Goal: Task Accomplishment & Management: Manage account settings

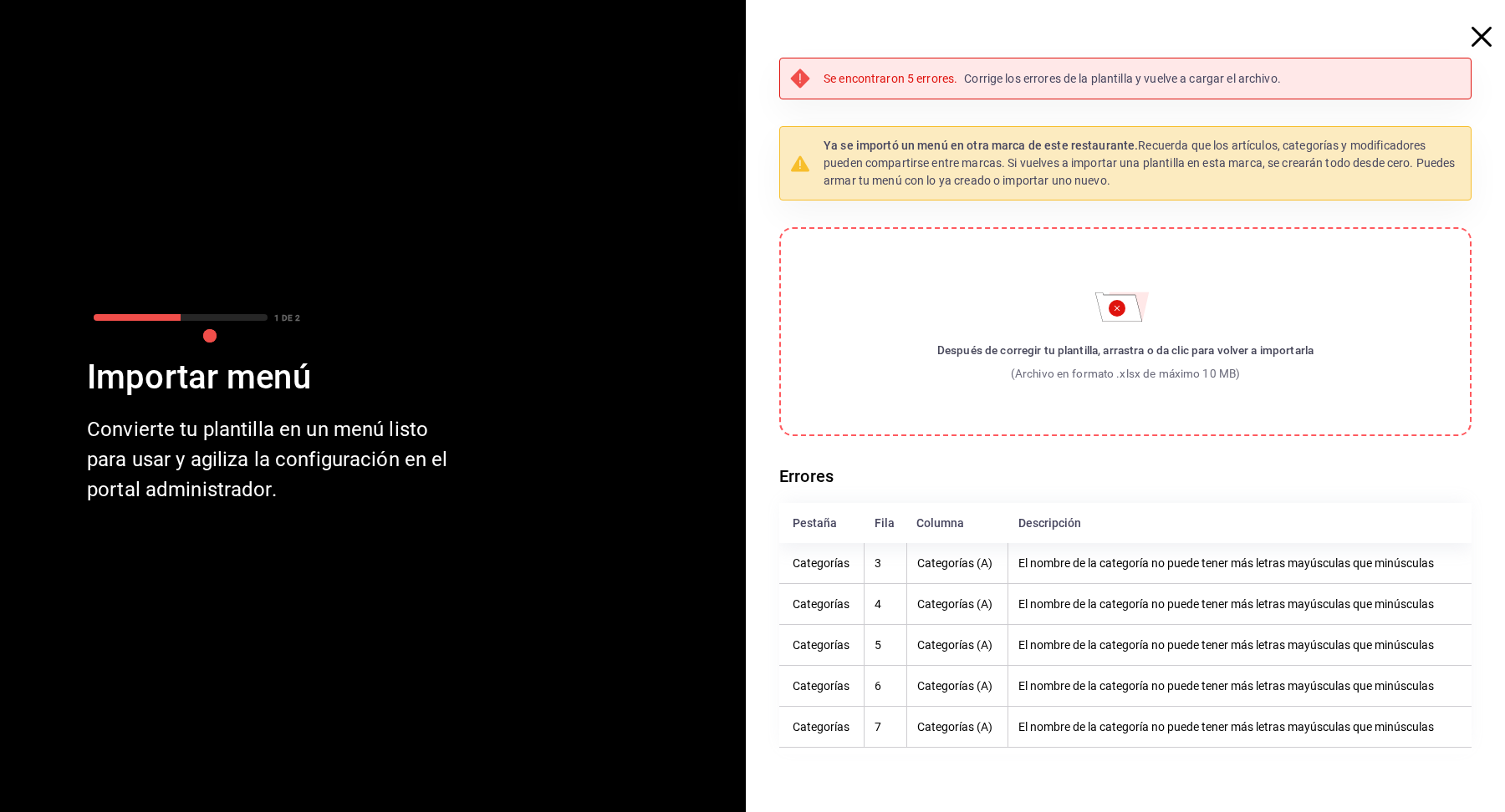
click at [1481, 30] on icon "button" at bounding box center [1482, 37] width 20 height 20
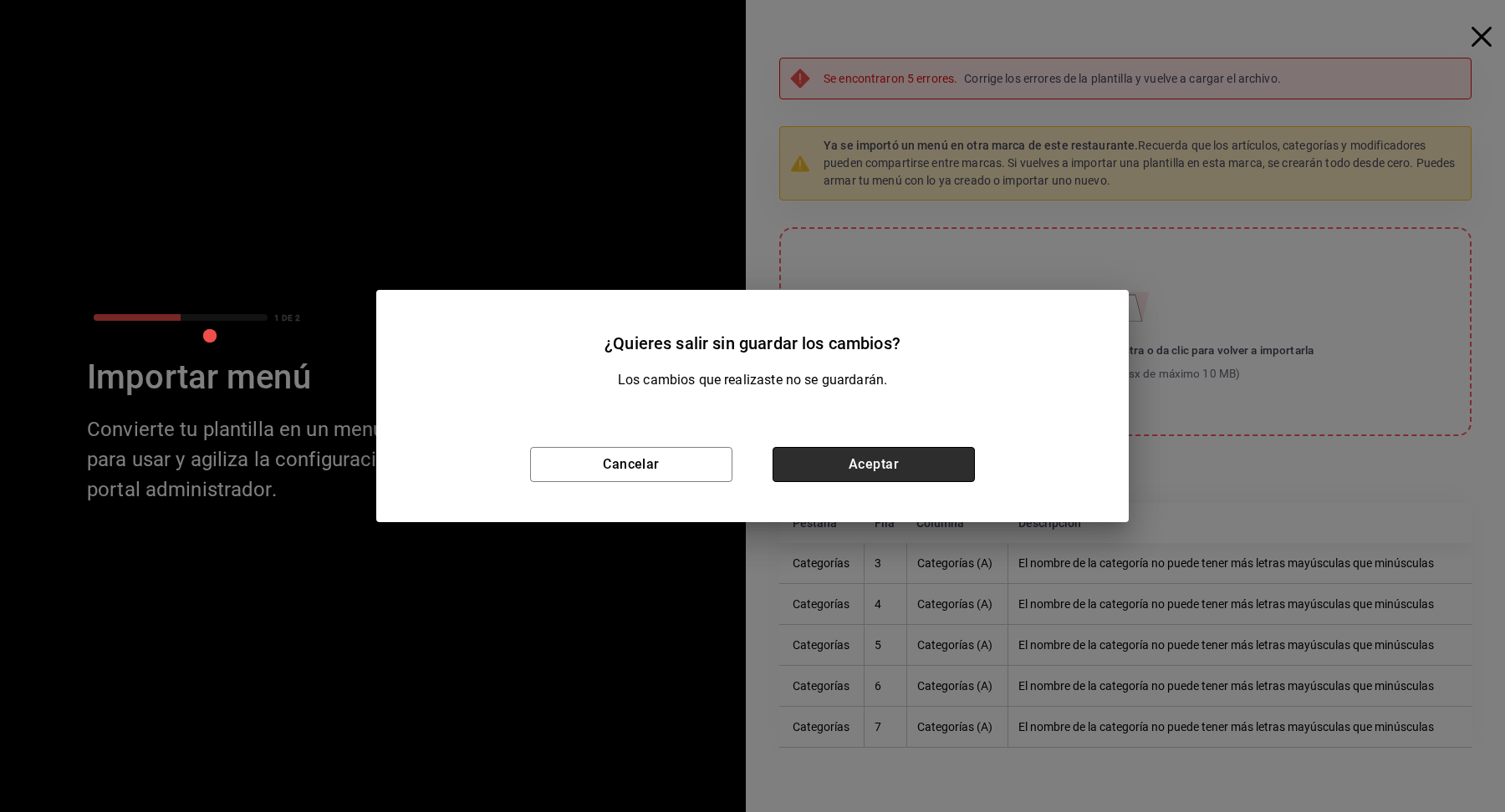
click at [919, 479] on button "Aceptar" at bounding box center [874, 465] width 202 height 35
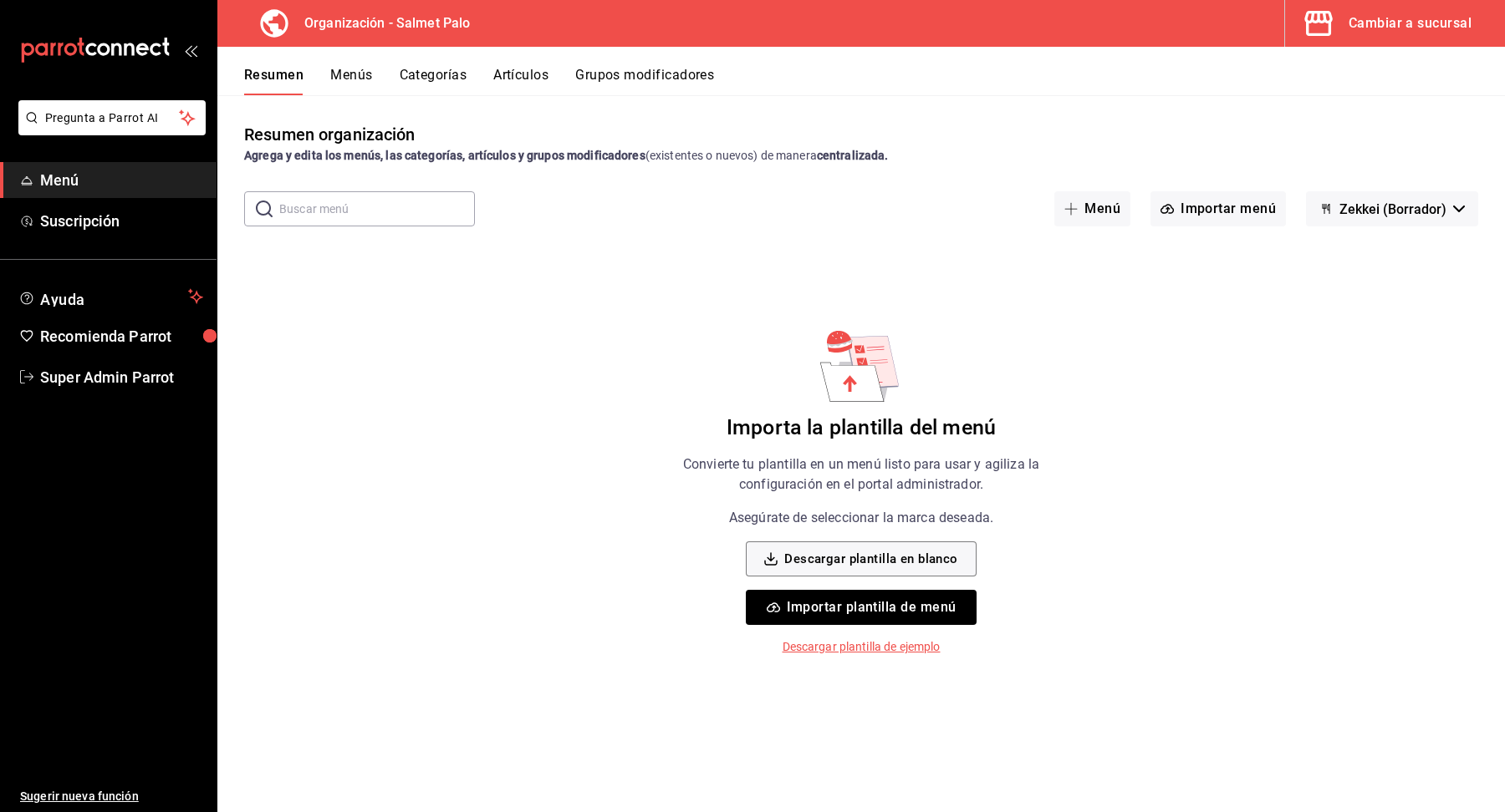
click at [1438, 197] on button "Zekkei (Borrador)" at bounding box center [1391, 209] width 172 height 35
click at [1400, 294] on li "Dakashi (Borrador)" at bounding box center [1394, 294] width 141 height 40
click at [1438, 198] on button "Dakashi (Borrador)" at bounding box center [1388, 209] width 180 height 35
click at [1393, 253] on li "Zekkei (Borrador)" at bounding box center [1389, 254] width 141 height 40
drag, startPoint x: 1335, startPoint y: 209, endPoint x: 1355, endPoint y: 234, distance: 32.0
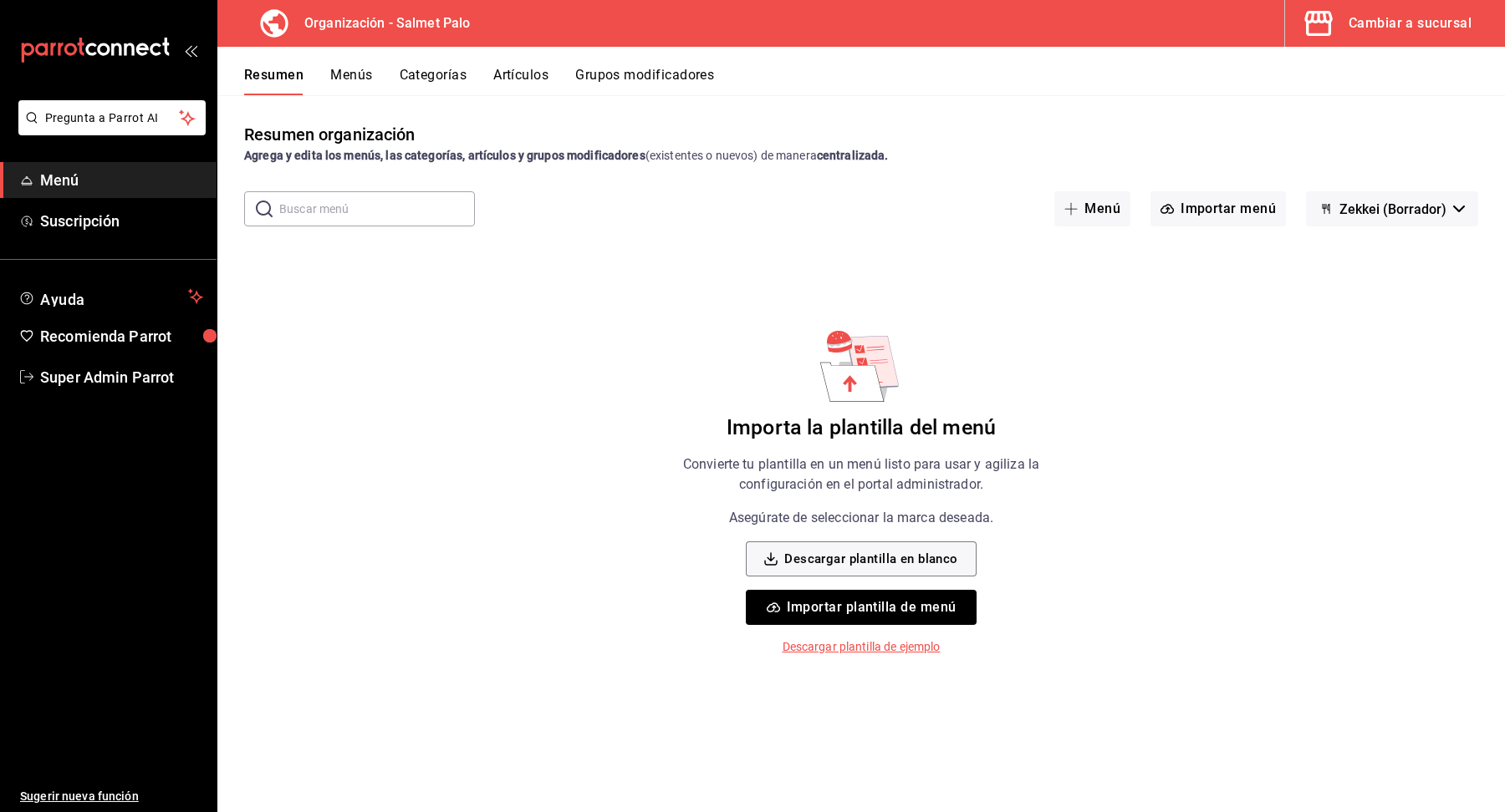
click at [1355, 234] on div "Resumen organización Agrega y edita los menús, las categorías, artículos y grup…" at bounding box center [861, 467] width 1287 height 690
click at [1409, 216] on span "Zekkei (Borrador)" at bounding box center [1393, 209] width 107 height 16
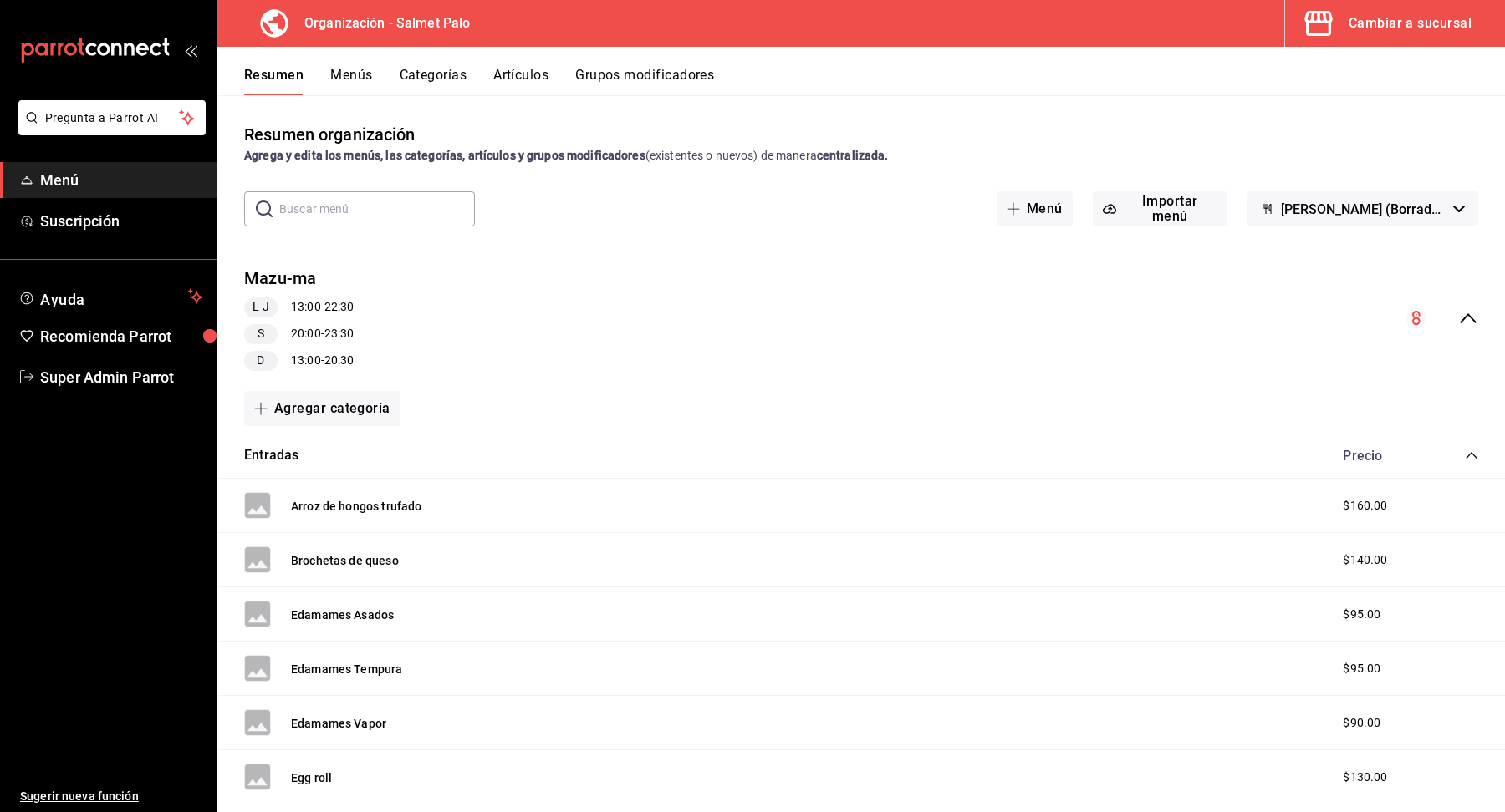
click at [358, 84] on button "Menús" at bounding box center [350, 81] width 41 height 28
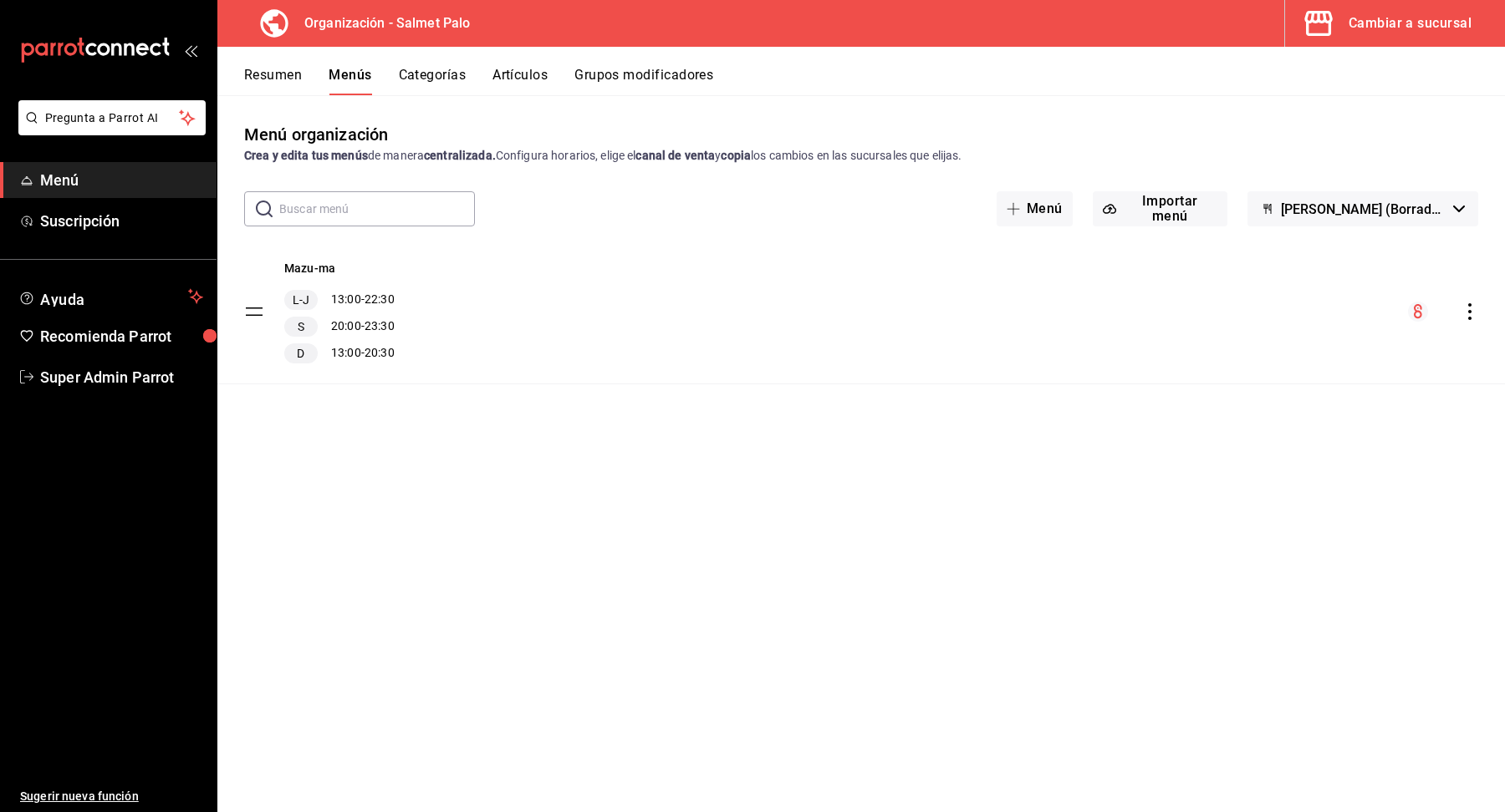
click at [1469, 304] on icon "actions" at bounding box center [1470, 311] width 4 height 17
click at [1315, 384] on span "Duplicar" at bounding box center [1338, 384] width 204 height 17
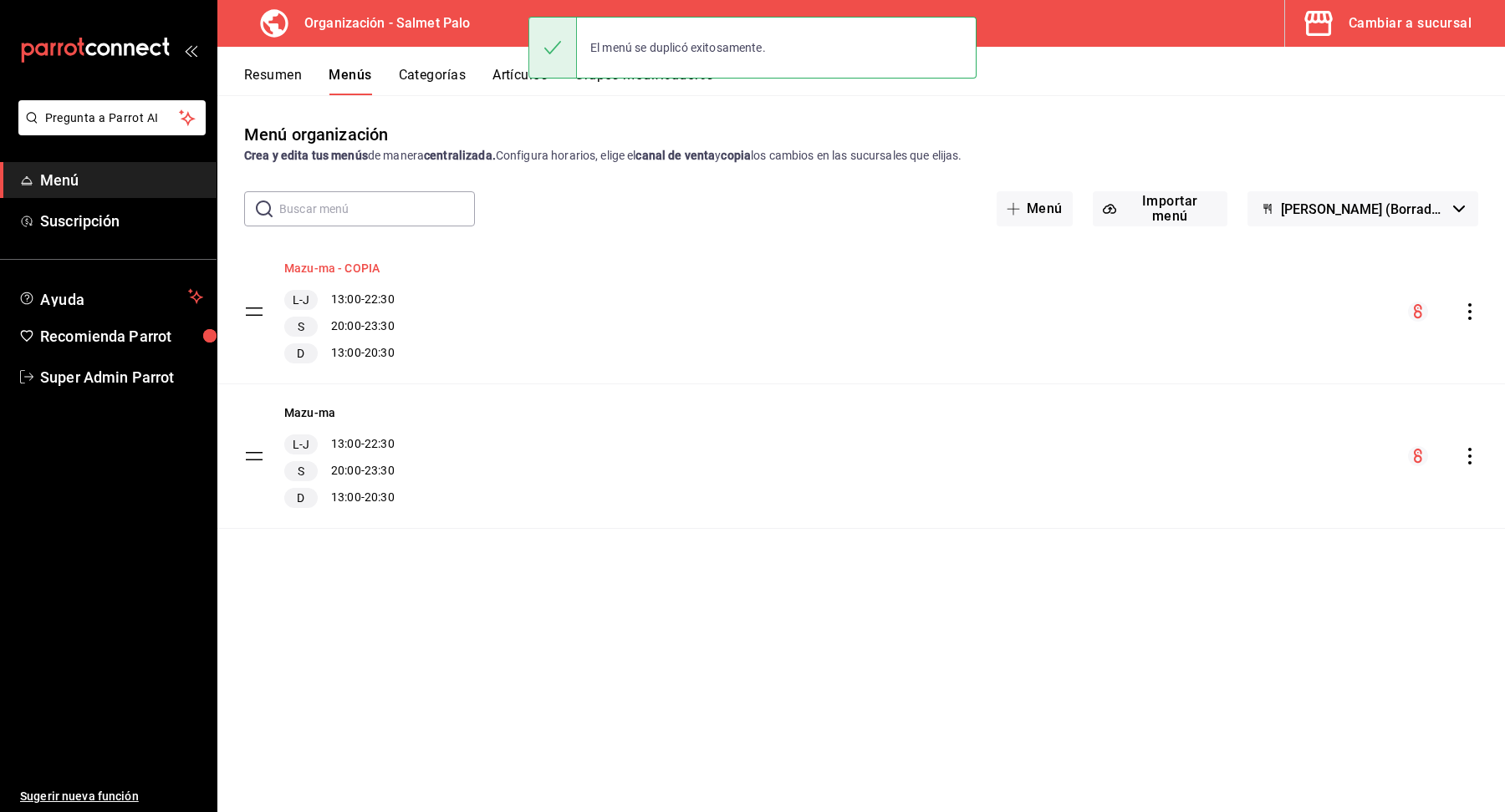
click at [355, 266] on button "Mazu-ma - COPIA" at bounding box center [332, 268] width 96 height 17
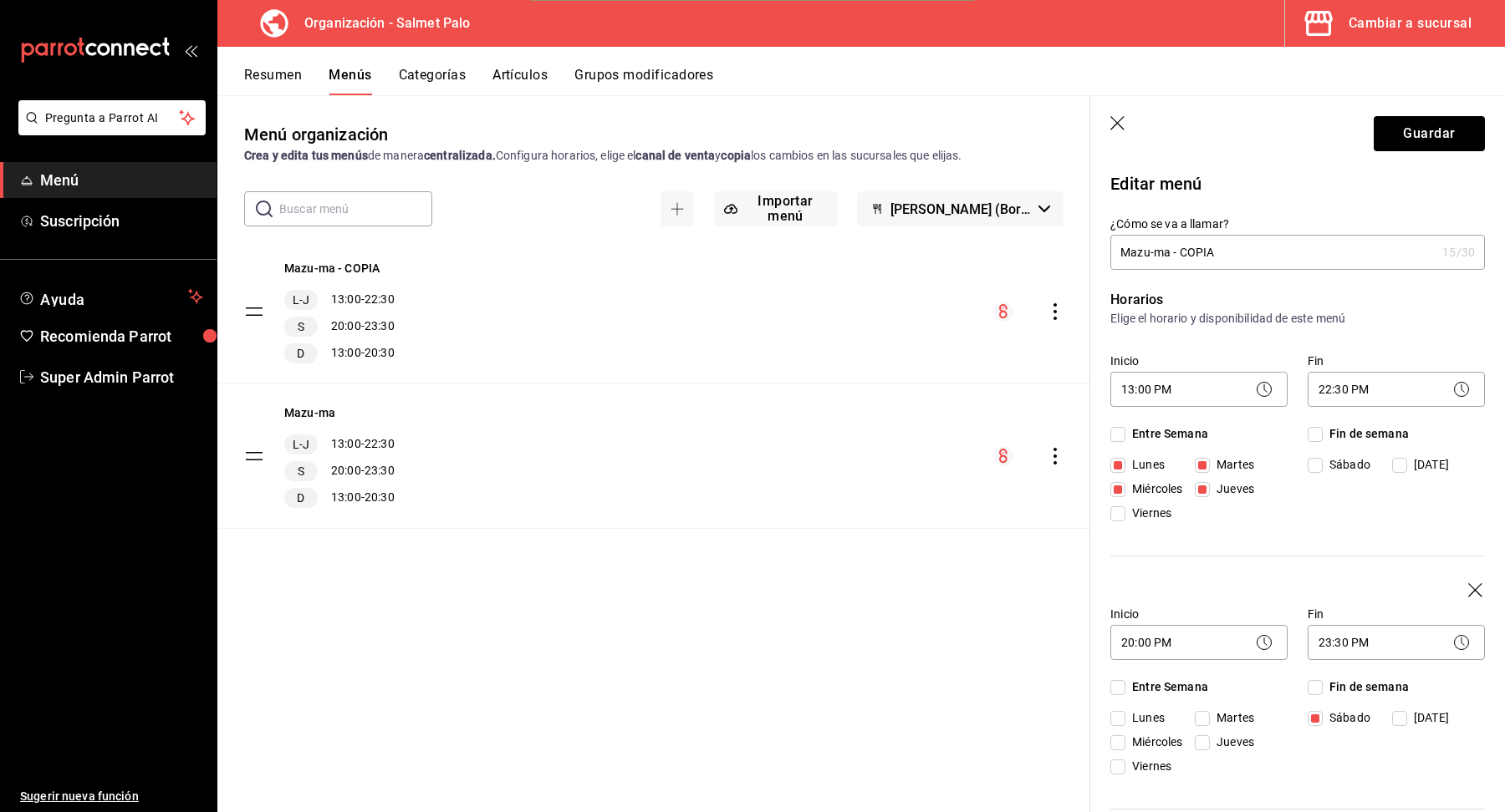
drag, startPoint x: 1252, startPoint y: 254, endPoint x: 1176, endPoint y: 255, distance: 76.0
click at [1176, 255] on input "Mazu-ma - COPIA" at bounding box center [1273, 253] width 325 height 33
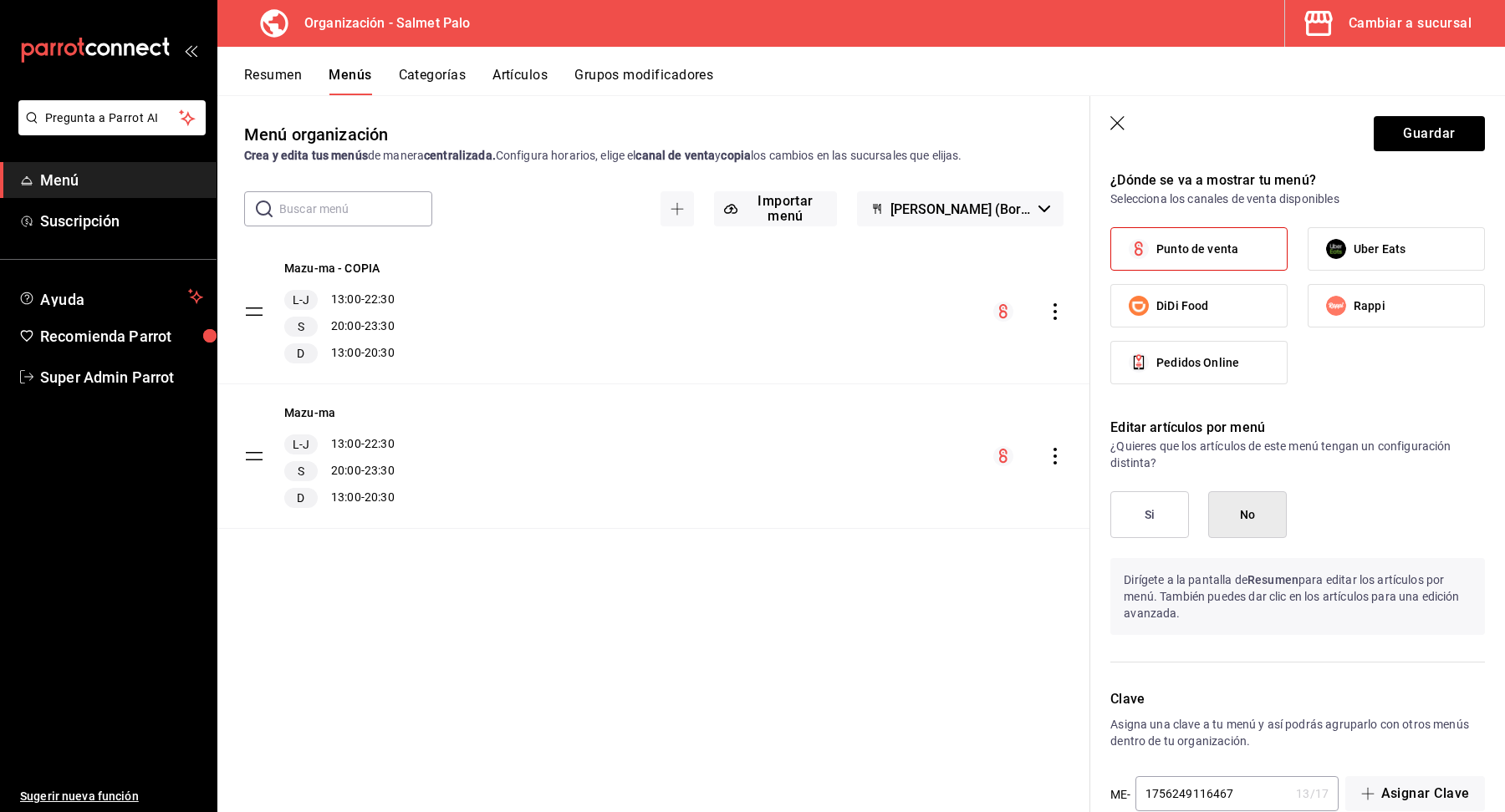
scroll to position [1354, 0]
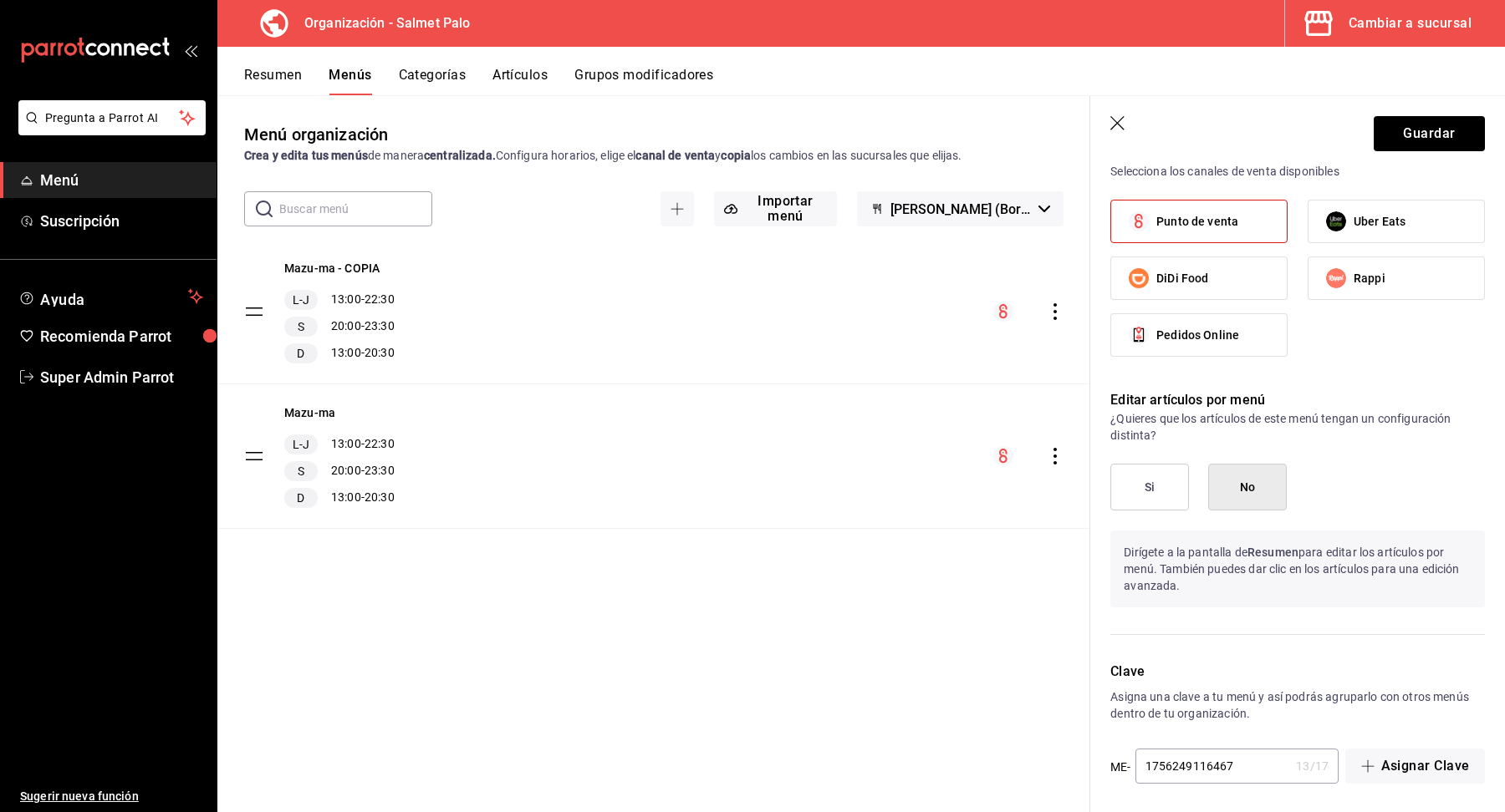
type input "Mazu-ma Deliverys"
click at [1153, 477] on button "Si" at bounding box center [1149, 487] width 79 height 47
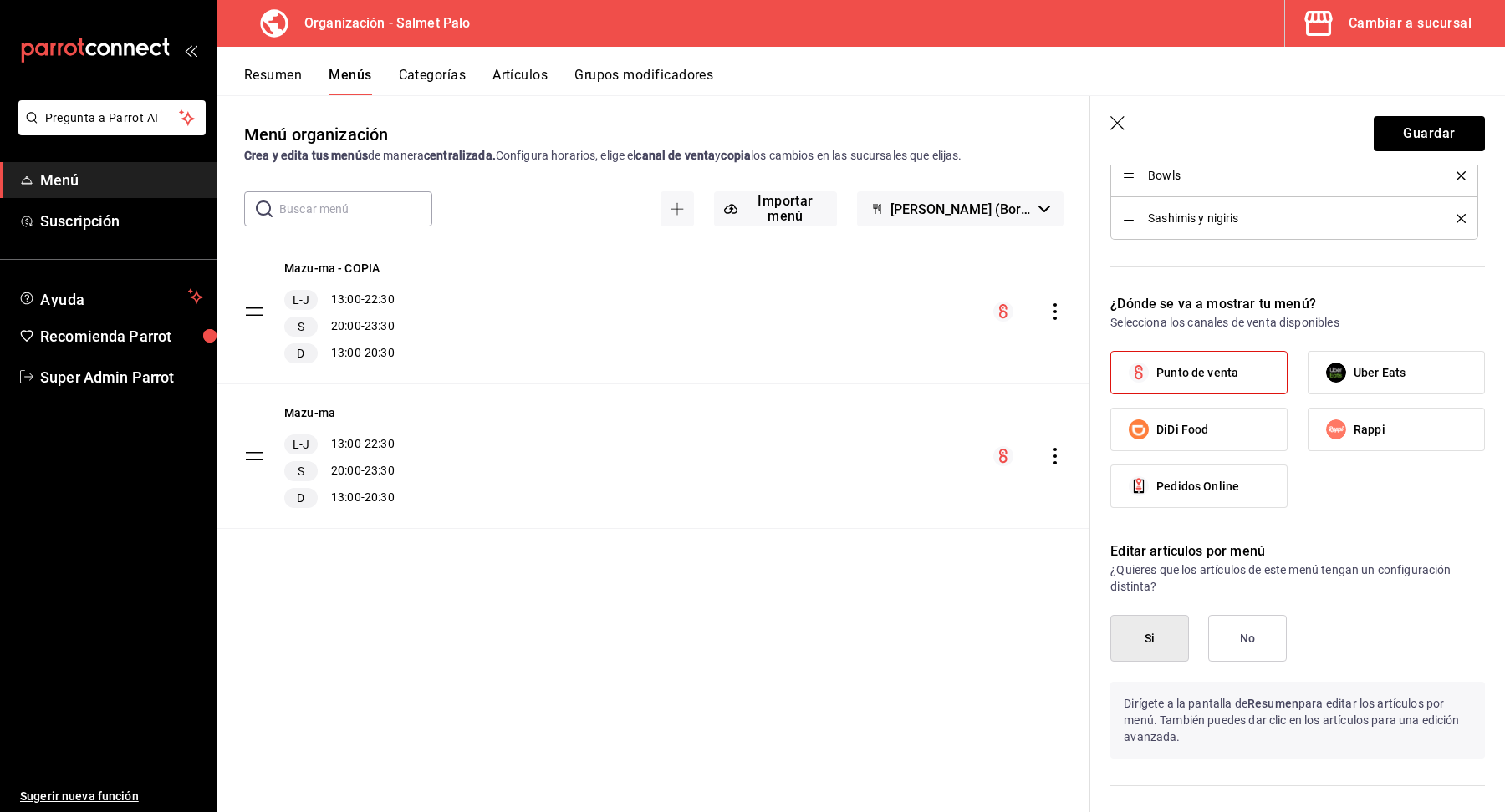
scroll to position [1179, 0]
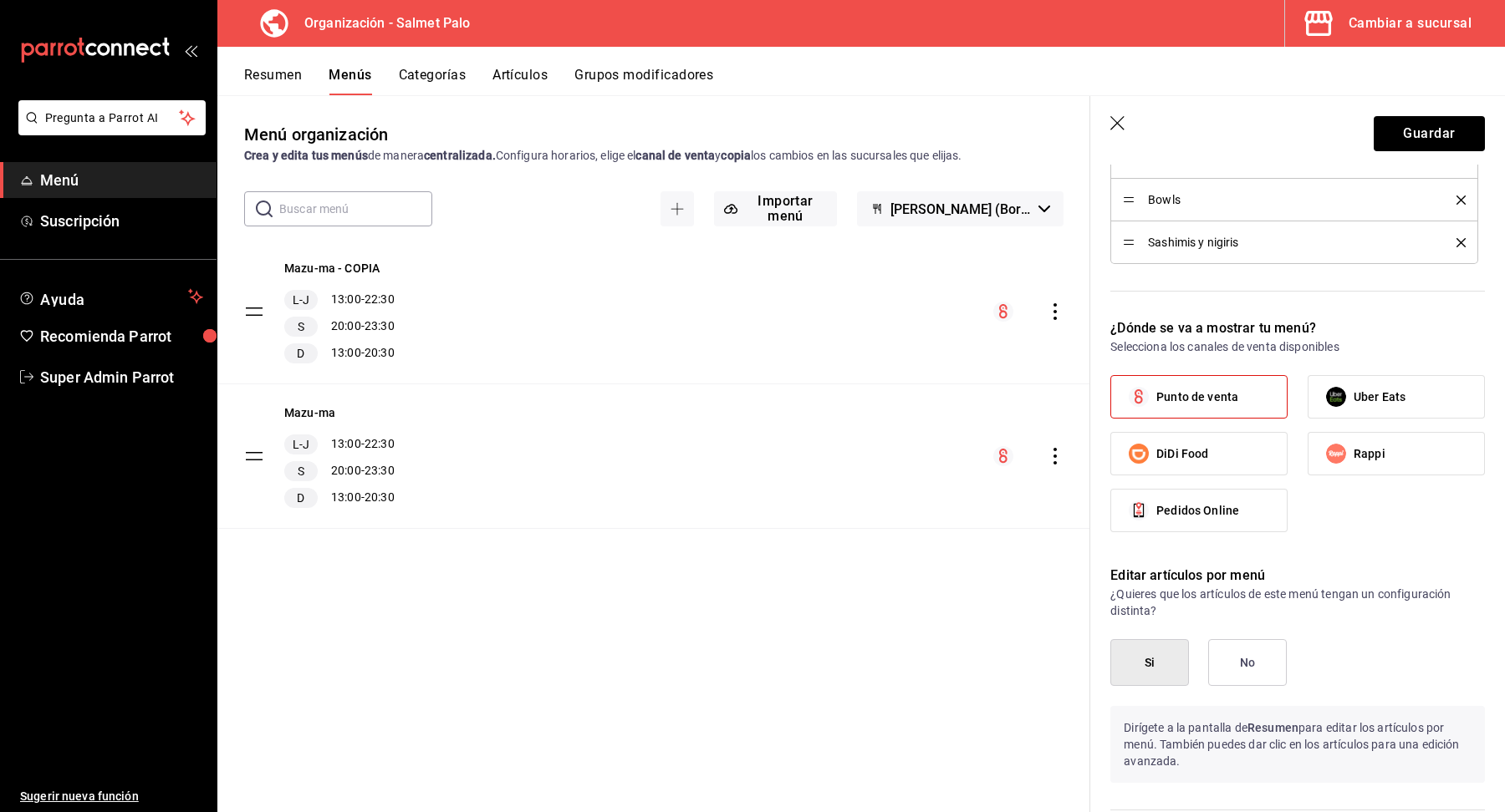
click at [1196, 398] on span "Punto de venta" at bounding box center [1196, 397] width 82 height 17
click at [1156, 398] on input "Punto de venta" at bounding box center [1138, 397] width 35 height 35
checkbox input "false"
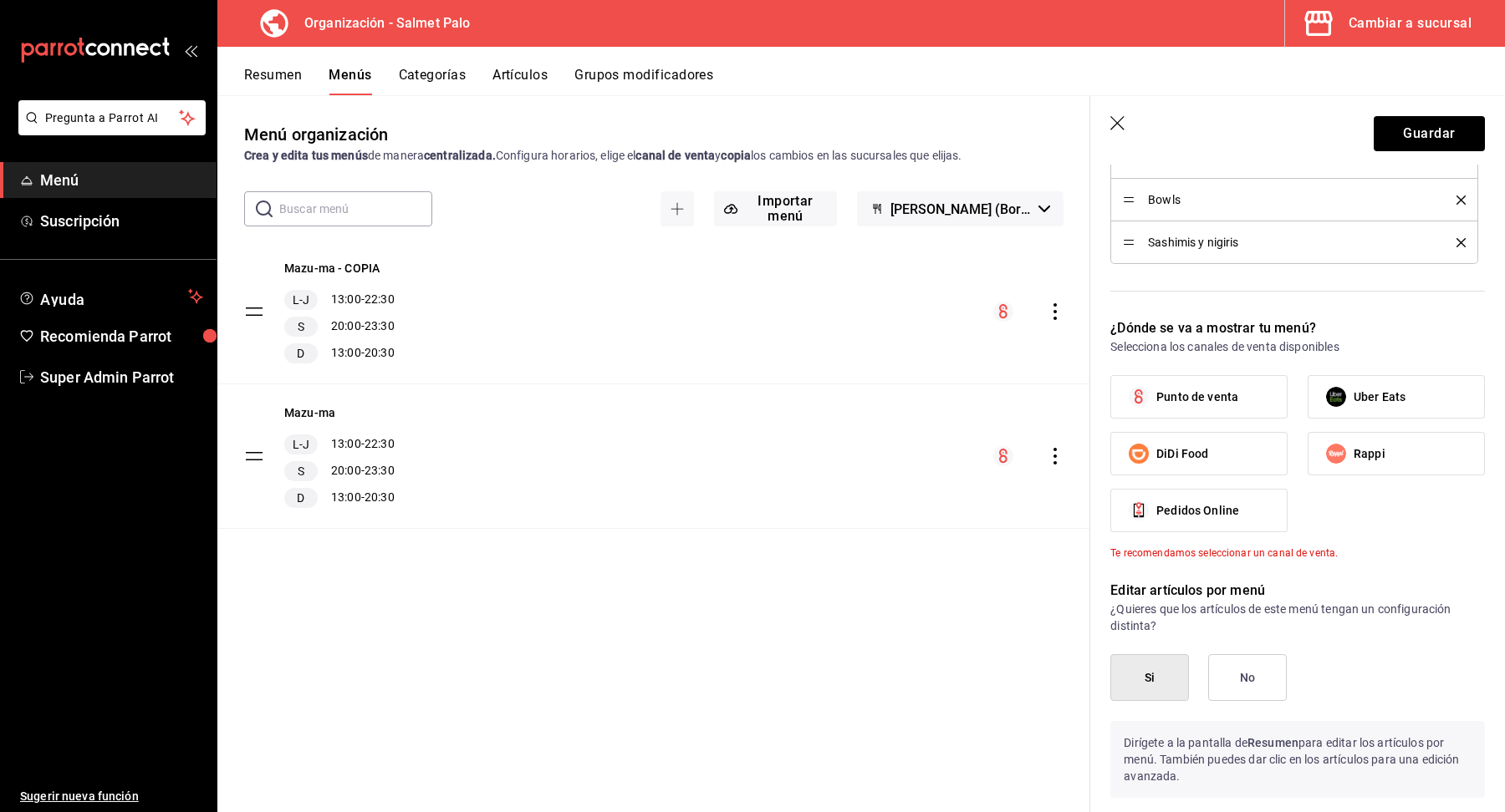
click at [1405, 400] on label "Uber Eats" at bounding box center [1396, 396] width 175 height 41
click at [1353, 400] on input "Uber Eats" at bounding box center [1336, 397] width 35 height 35
checkbox input "true"
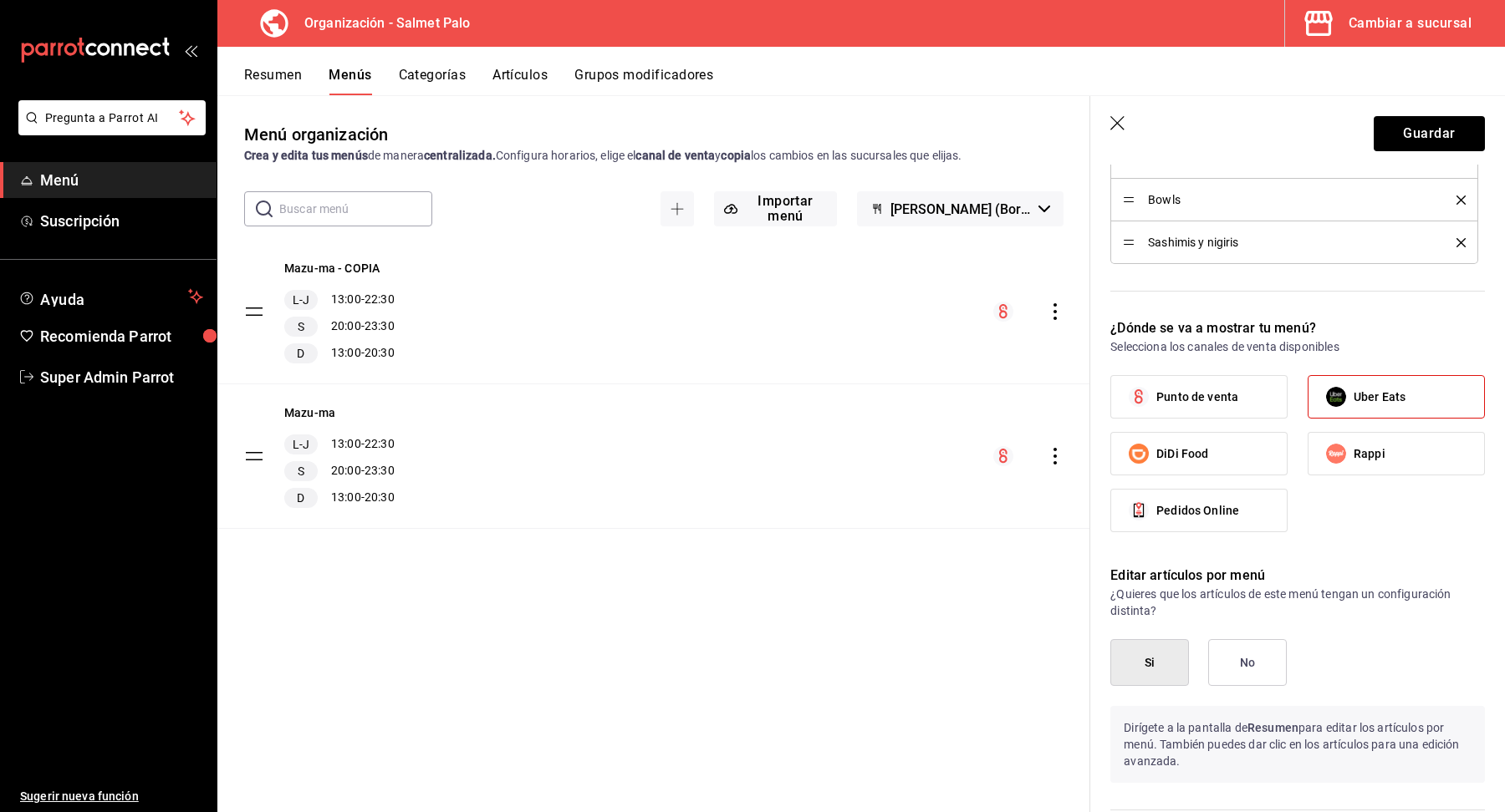
click at [1193, 463] on label "DiDi Food" at bounding box center [1198, 453] width 175 height 41
click at [1156, 463] on input "DiDi Food" at bounding box center [1138, 454] width 35 height 35
checkbox input "true"
click at [1381, 460] on label "Rappi" at bounding box center [1396, 453] width 175 height 41
click at [1353, 460] on input "Rappi" at bounding box center [1336, 454] width 35 height 35
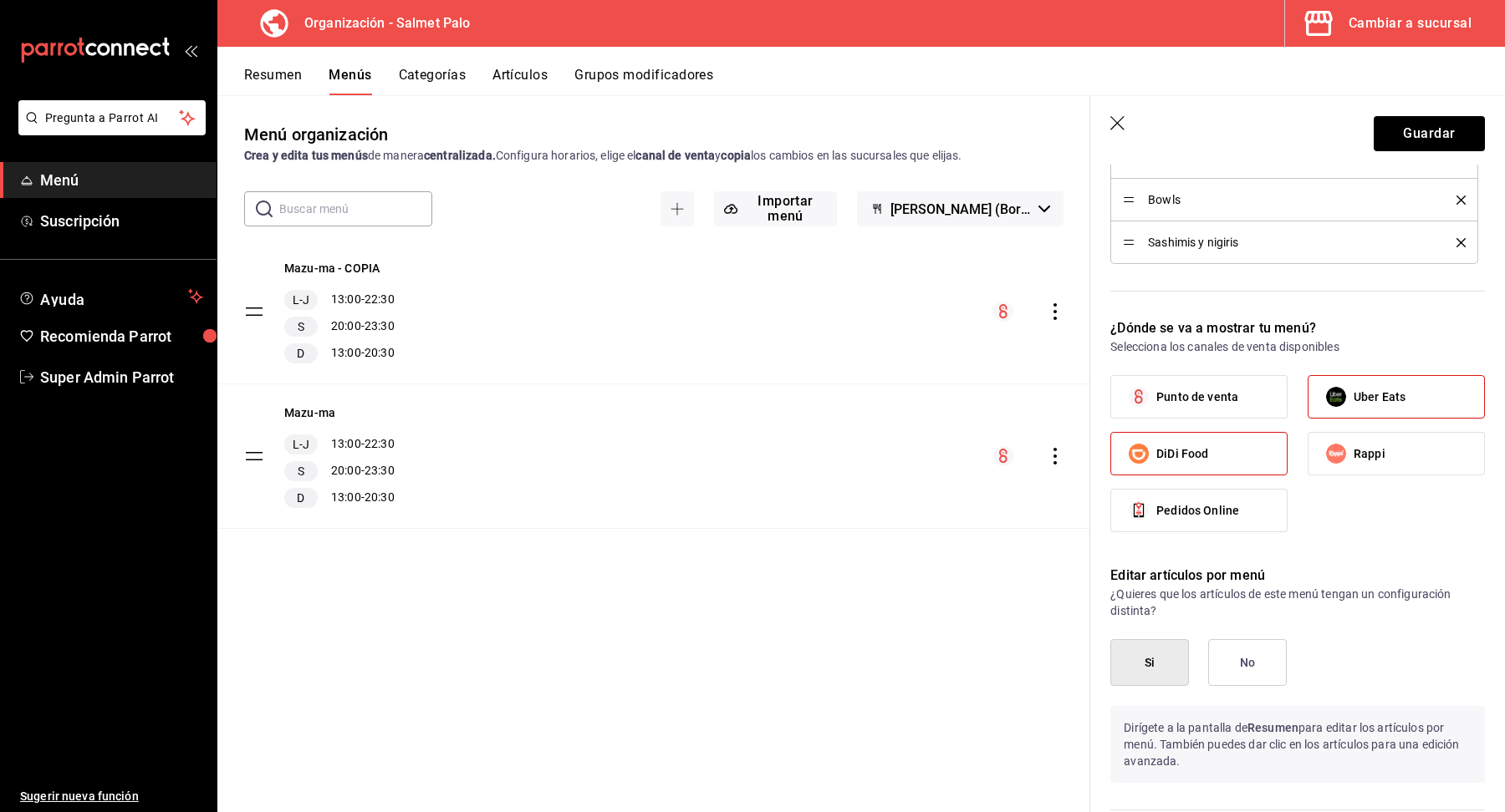
checkbox input "true"
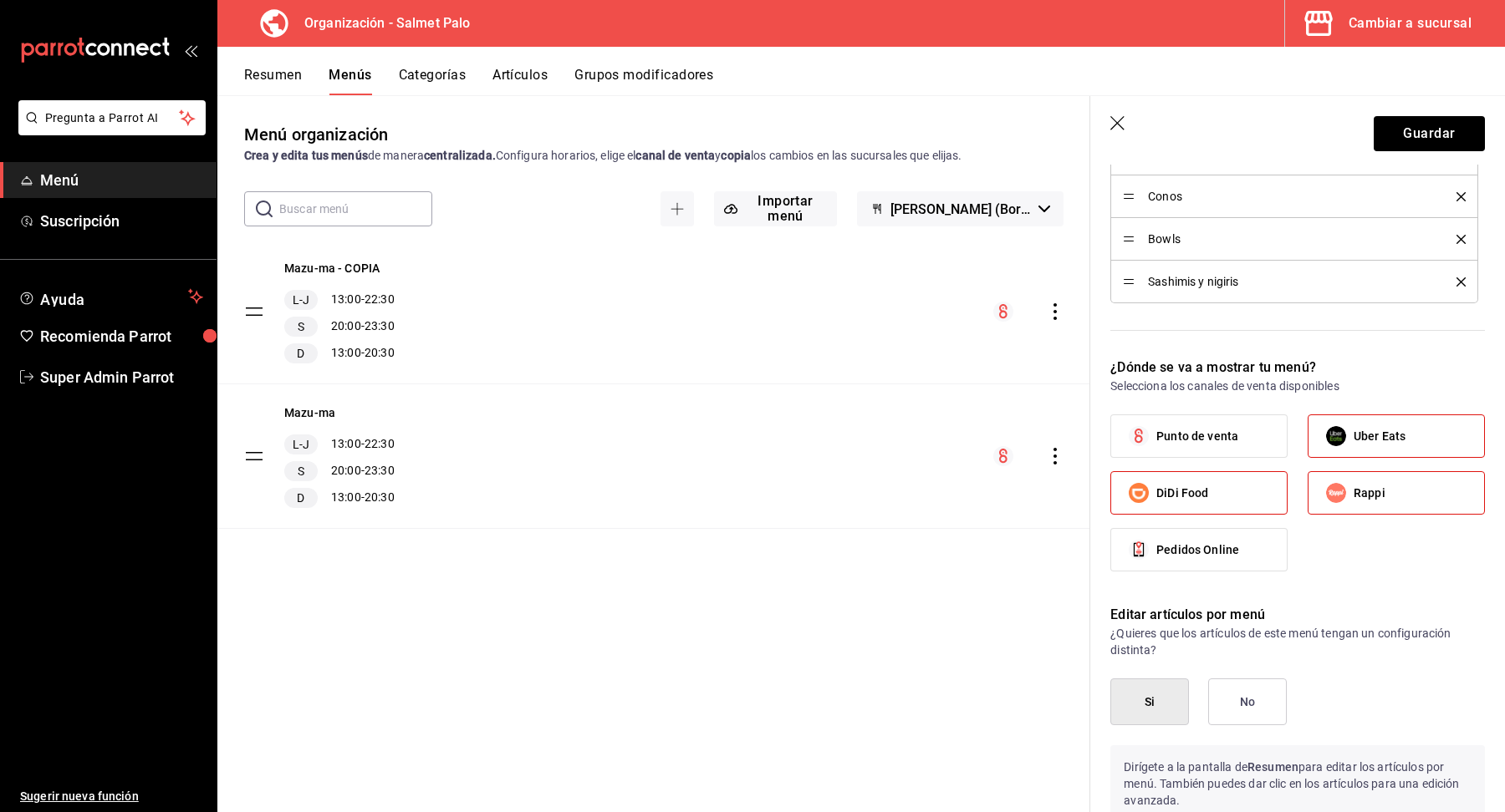
scroll to position [1354, 0]
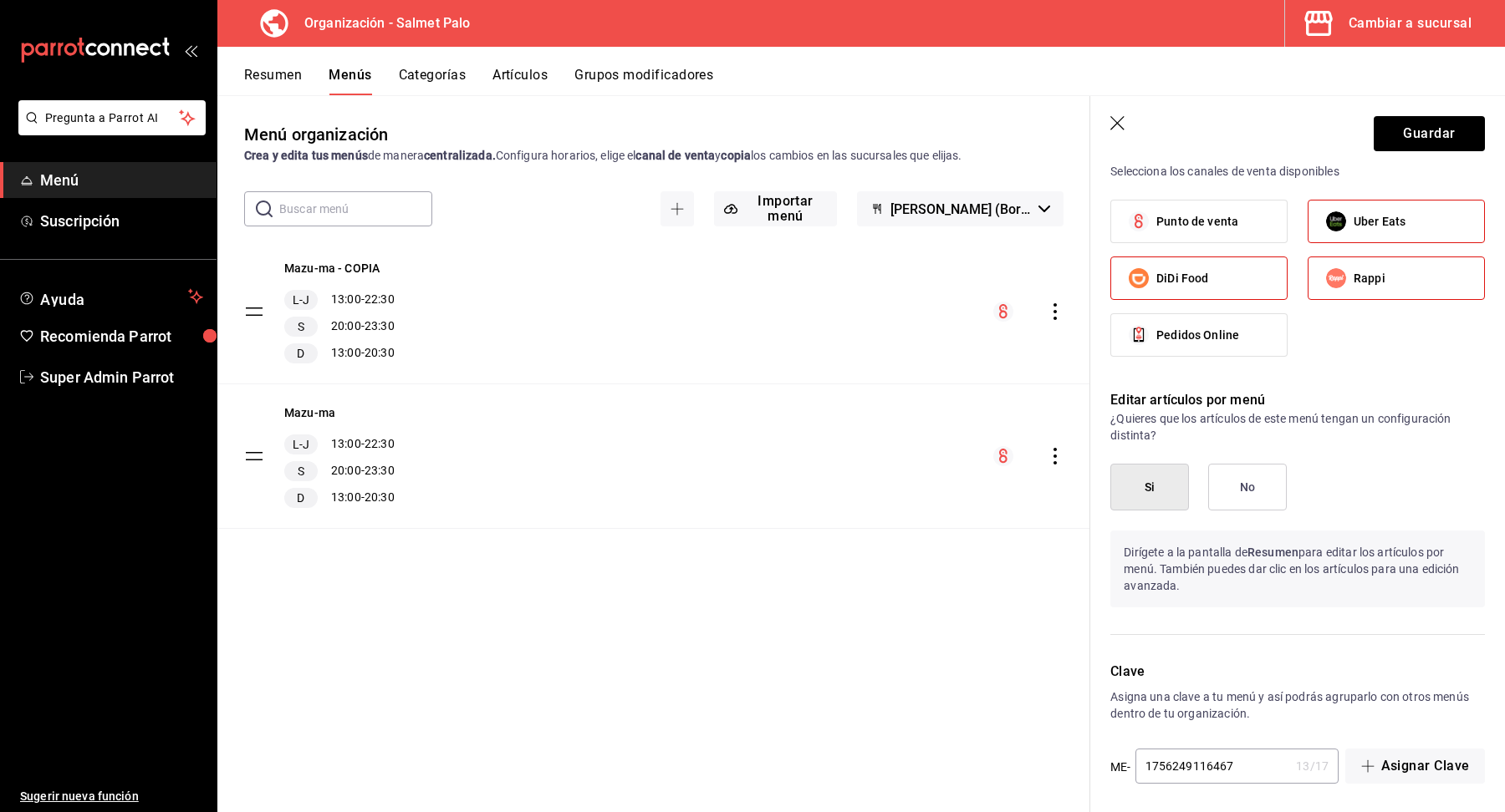
click at [1194, 771] on input "1756249116467" at bounding box center [1213, 766] width 154 height 33
type input "17562491164673"
click at [1431, 136] on button "Guardar" at bounding box center [1429, 133] width 111 height 35
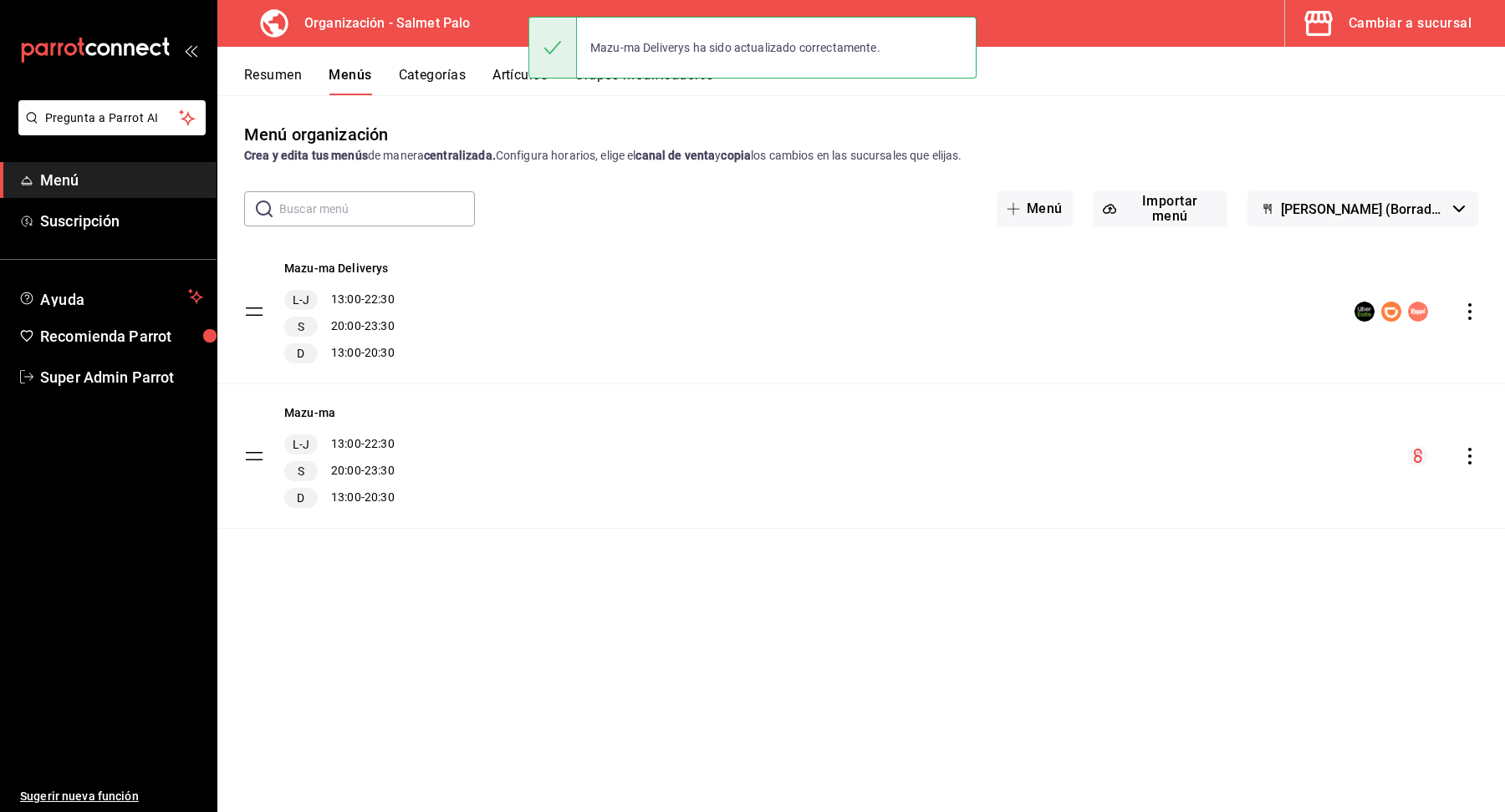
click at [278, 84] on button "Resumen" at bounding box center [273, 81] width 58 height 28
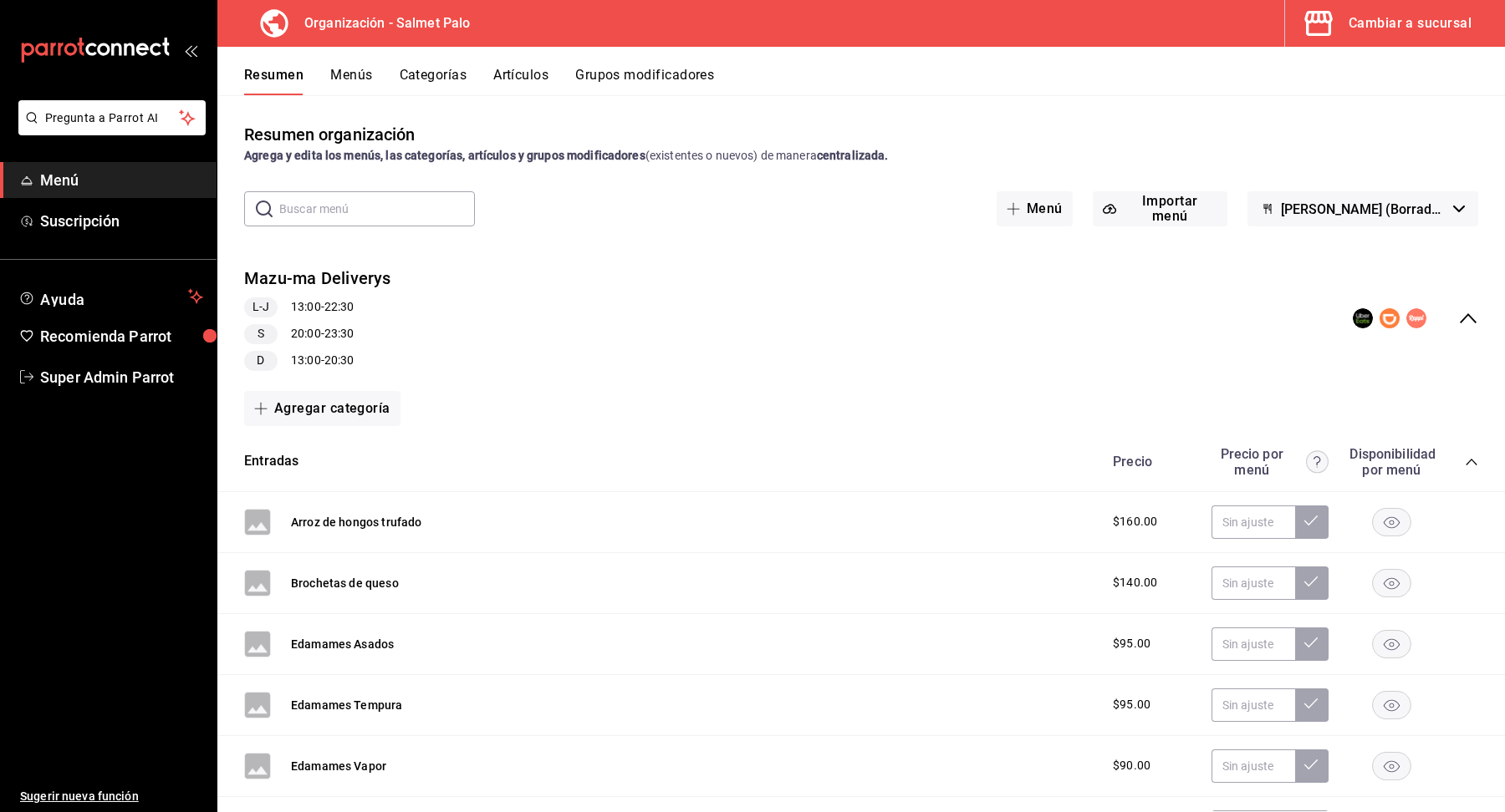
click at [1376, 34] on div "Cambiar a sucursal" at bounding box center [1410, 23] width 123 height 23
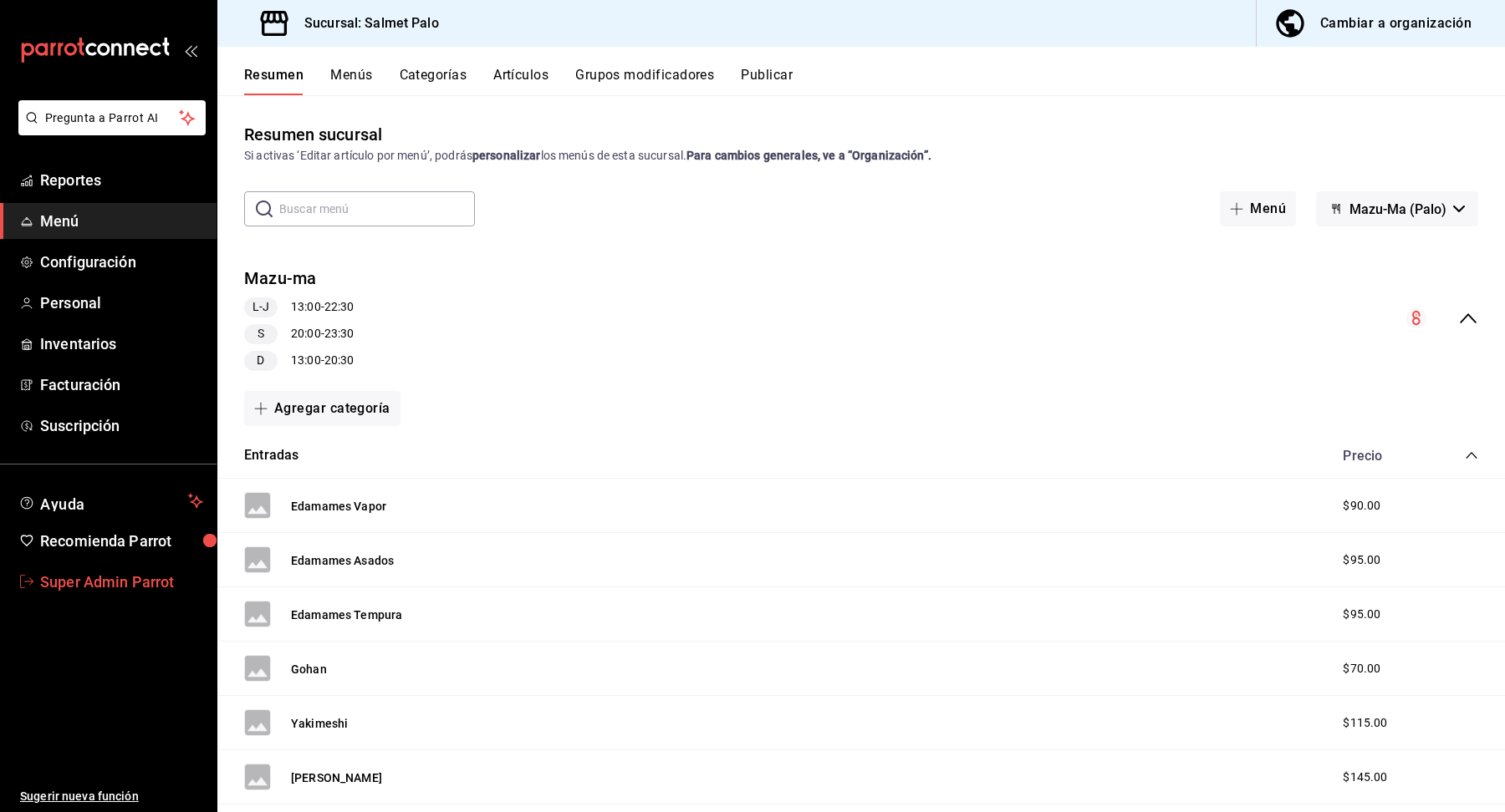
click at [125, 577] on span "Super Admin Parrot" at bounding box center [121, 582] width 163 height 23
